Goal: Information Seeking & Learning: Learn about a topic

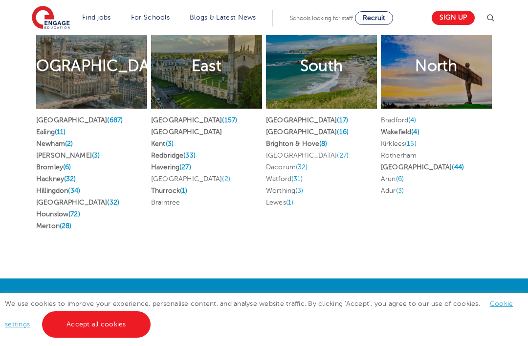
scroll to position [2232, 0]
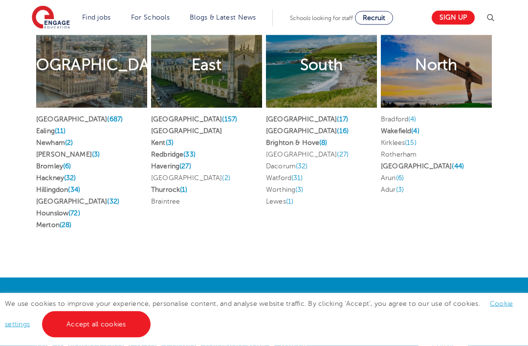
click at [510, 150] on div "Job search by location London Find jobs in London London (687) Ealing (11) Newh…" at bounding box center [264, 94] width 528 height 366
click at [504, 183] on div "Job search by location London Find jobs in London London (687) Ealing (11) Newh…" at bounding box center [264, 94] width 528 height 366
click at [291, 184] on li "Watford (31)" at bounding box center [321, 179] width 111 height 12
click at [298, 182] on span "(31)" at bounding box center [297, 178] width 12 height 7
click at [174, 165] on div "Hertfordshire (157) Essex Kent (3) Redbridge (33) Havering (27) Dartford (2) Th…" at bounding box center [206, 163] width 111 height 110
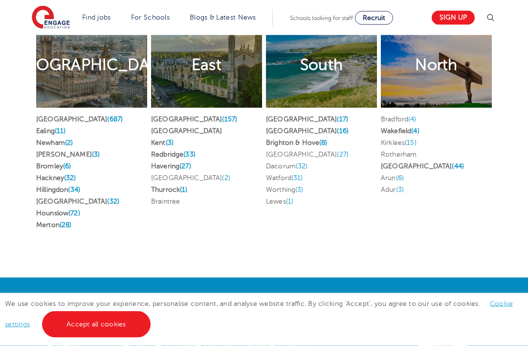
click at [181, 123] on link "Hertfordshire (157)" at bounding box center [194, 119] width 86 height 7
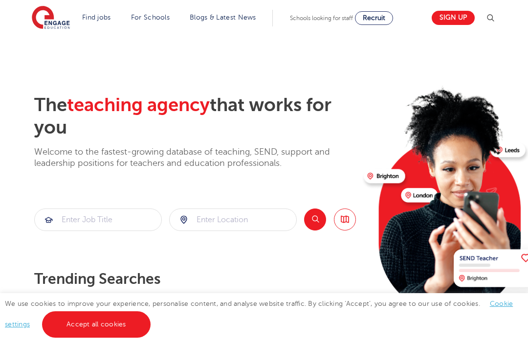
scroll to position [2264, 0]
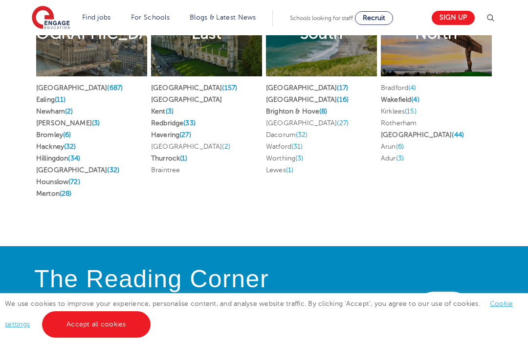
click at [107, 91] on span "(687)" at bounding box center [115, 87] width 16 height 7
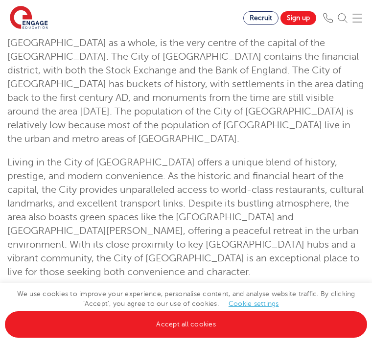
scroll to position [133, 0]
